Goal: Find specific page/section: Find specific page/section

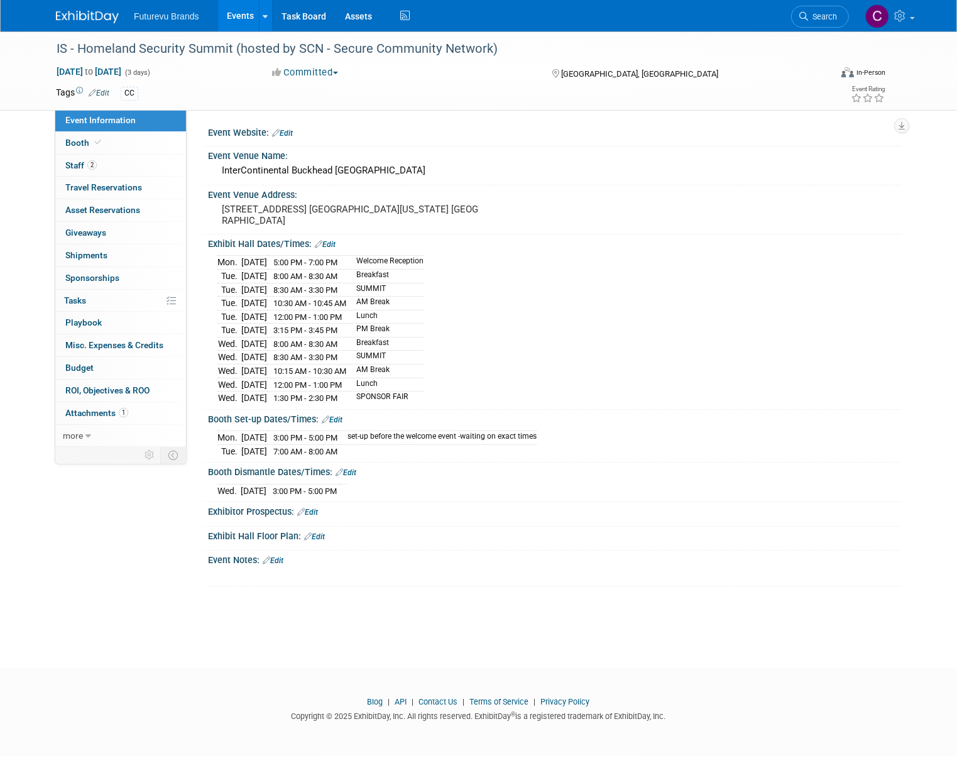
click at [223, 18] on link "Events" at bounding box center [241, 15] width 46 height 31
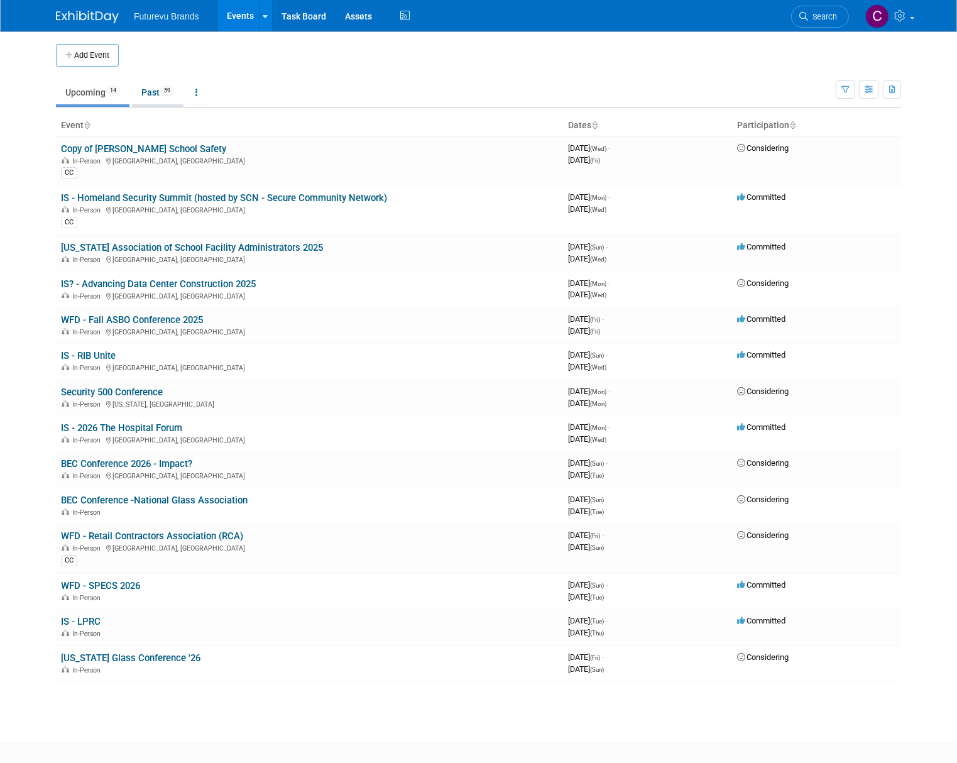
click at [134, 94] on link "Past 59" at bounding box center [158, 92] width 52 height 24
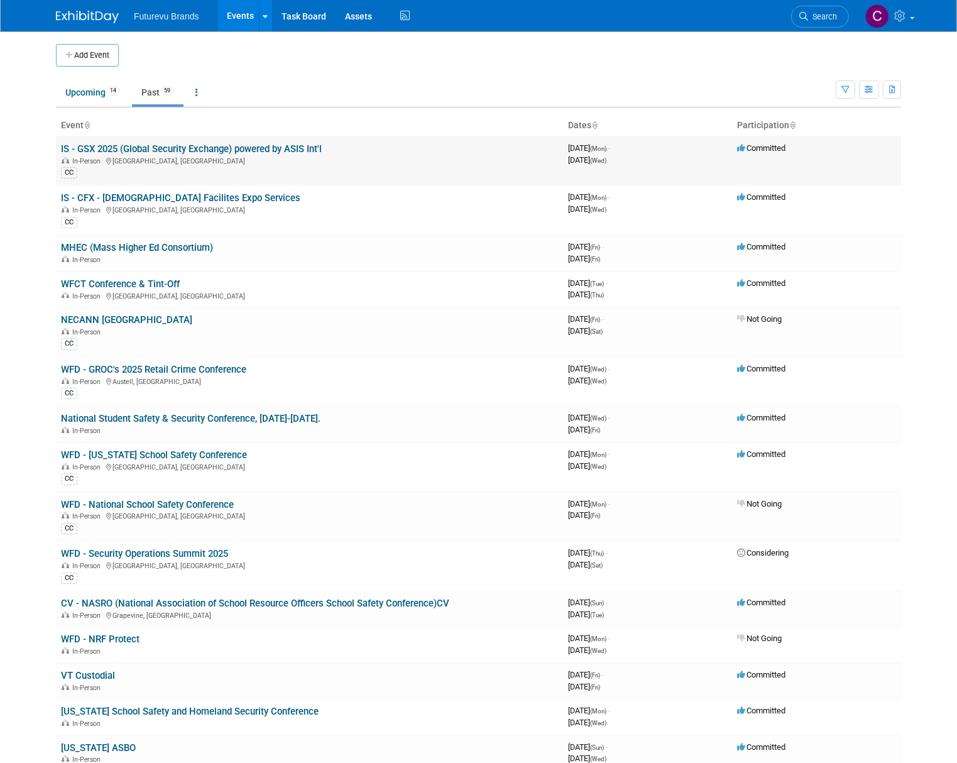
click at [211, 150] on link "IS - GSX 2025 (Global Security Exchange) powered by ASIS Int'l" at bounding box center [191, 148] width 261 height 11
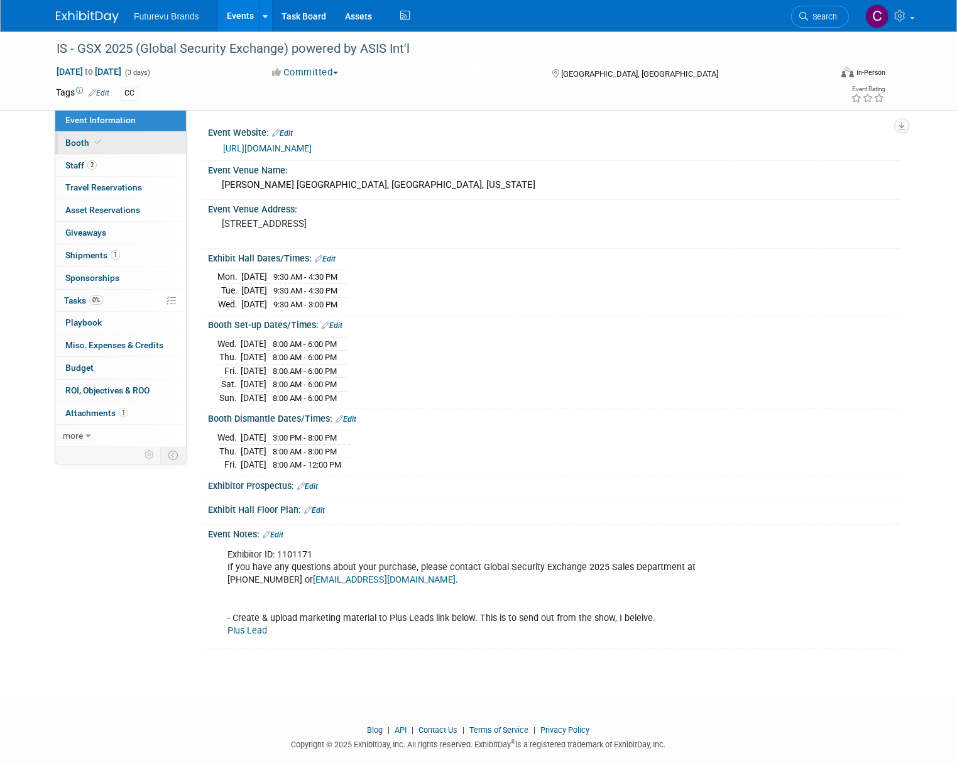
click at [67, 145] on span "Booth" at bounding box center [84, 143] width 38 height 10
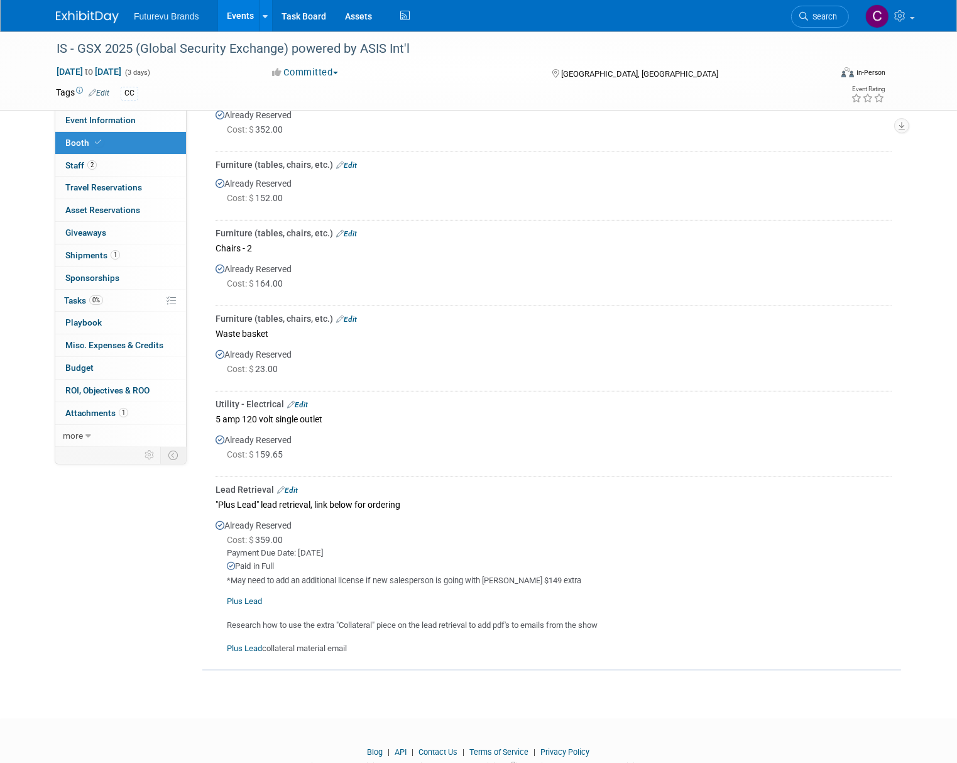
scroll to position [503, 0]
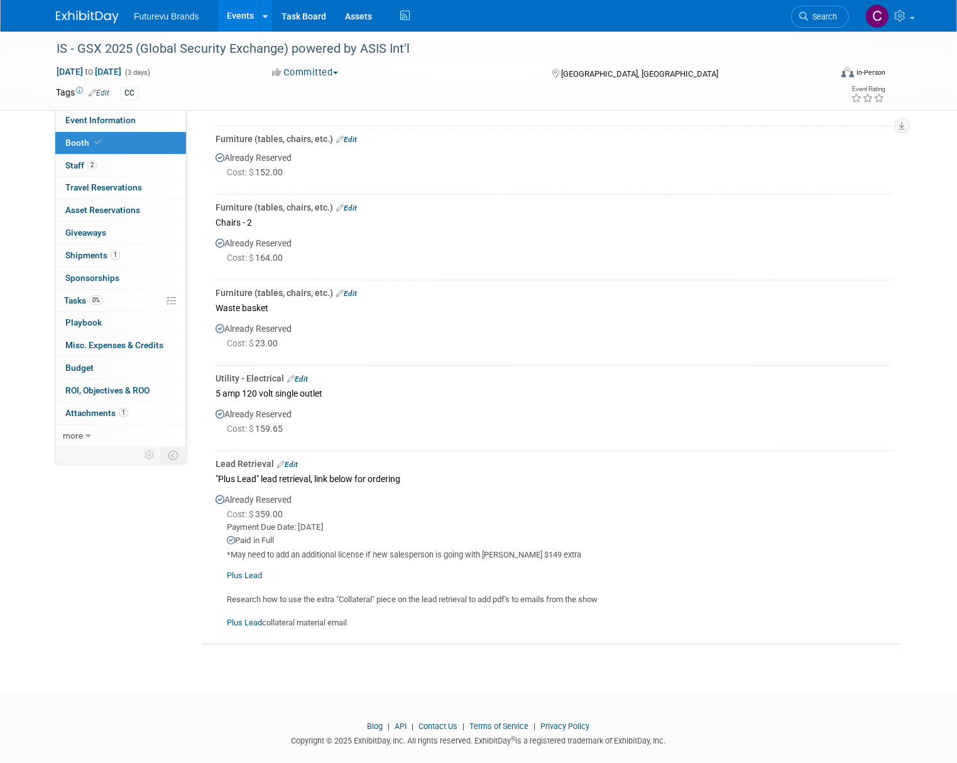
click at [231, 572] on link "Plus Lead" at bounding box center [244, 575] width 35 height 9
